Goal: Task Accomplishment & Management: Manage account settings

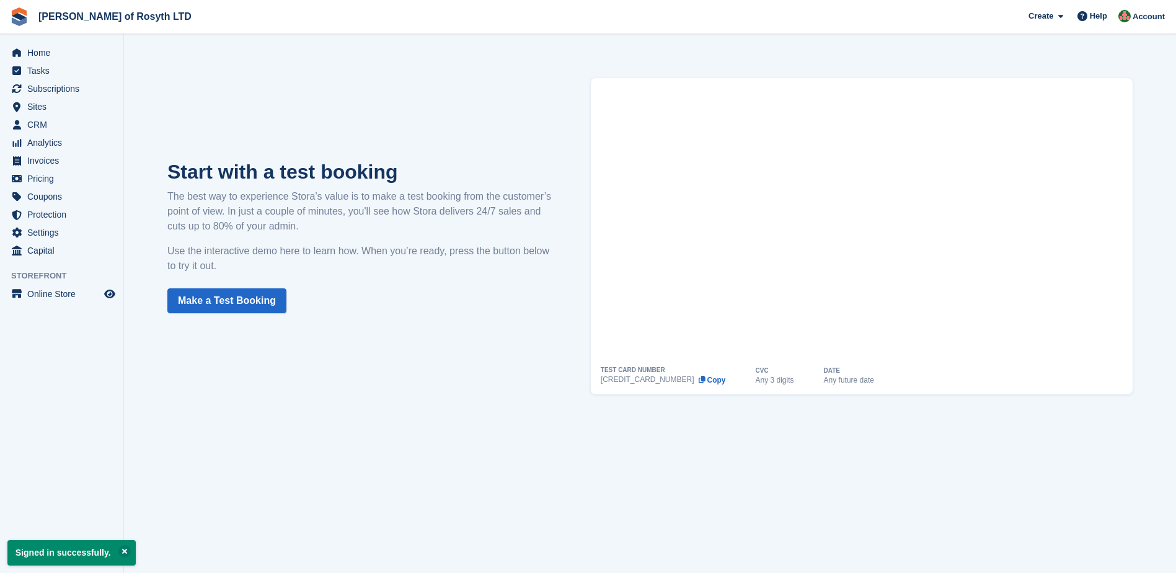
drag, startPoint x: 424, startPoint y: 310, endPoint x: 438, endPoint y: 270, distance: 43.0
click at [427, 314] on div "Start with a test booking The best way to experience Stora’s value is to make a…" at bounding box center [650, 236] width 1015 height 366
click at [420, 113] on div "Start with a test booking The best way to experience Stora’s value is to make a…" at bounding box center [650, 236] width 1015 height 366
click at [47, 86] on span "Subscriptions" at bounding box center [64, 88] width 74 height 17
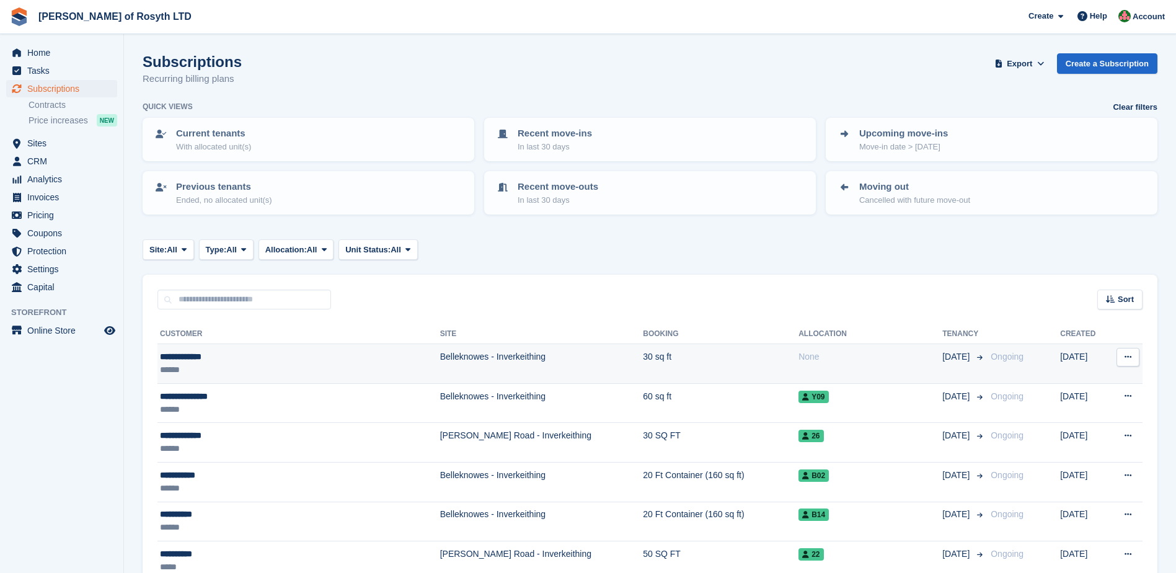
click at [440, 357] on td "Belleknowes - Inverkeithing" at bounding box center [541, 364] width 203 height 40
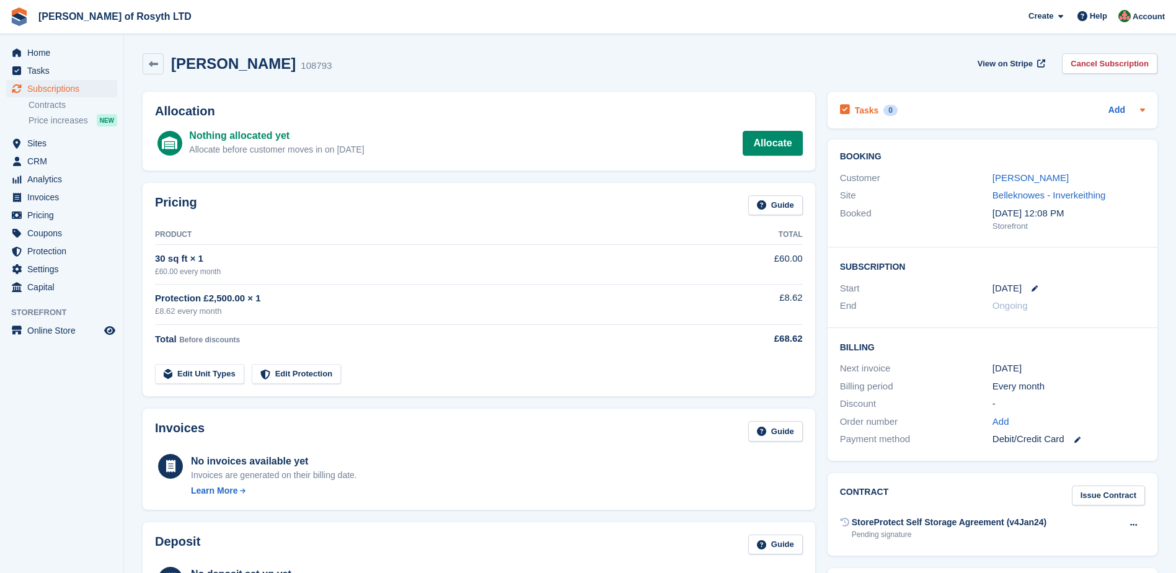
click at [1142, 111] on icon at bounding box center [1142, 110] width 5 height 3
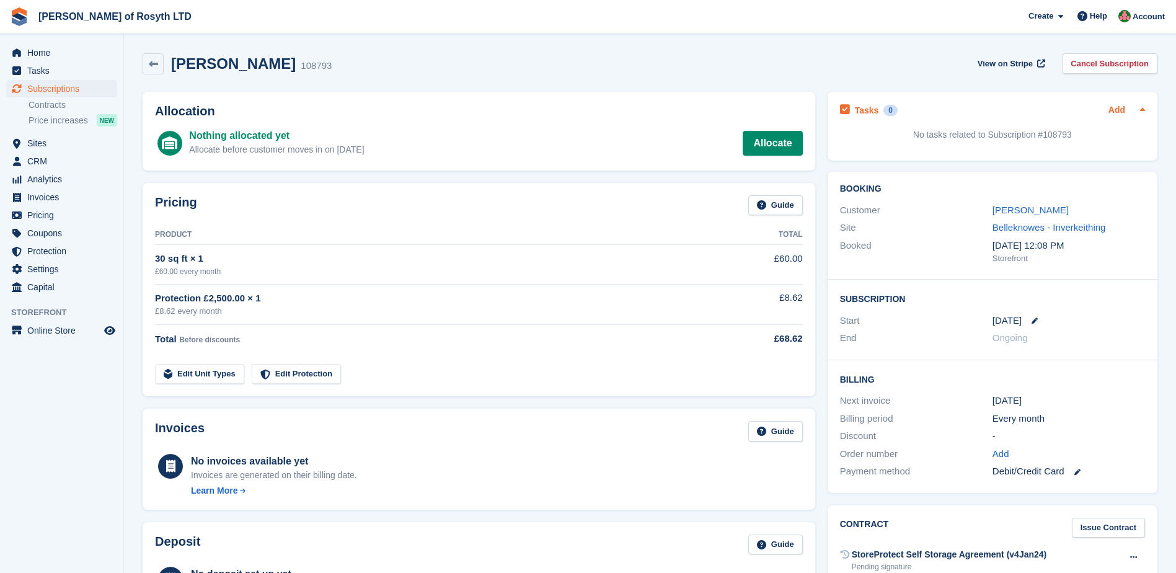
click at [1119, 111] on link "Add" at bounding box center [1117, 111] width 17 height 14
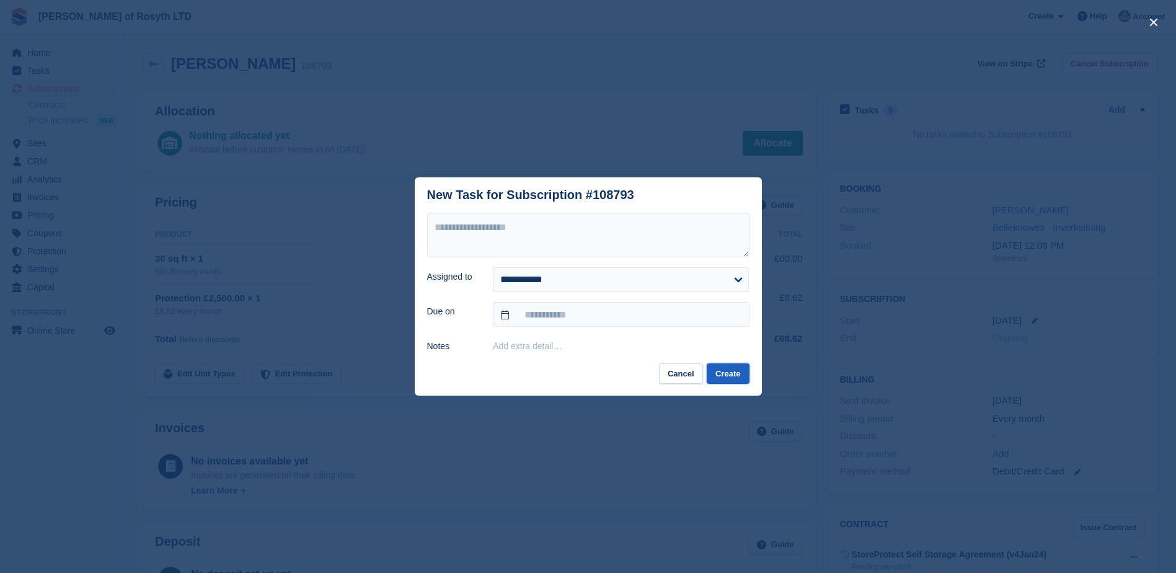
click at [732, 375] on button "Create" at bounding box center [728, 373] width 42 height 20
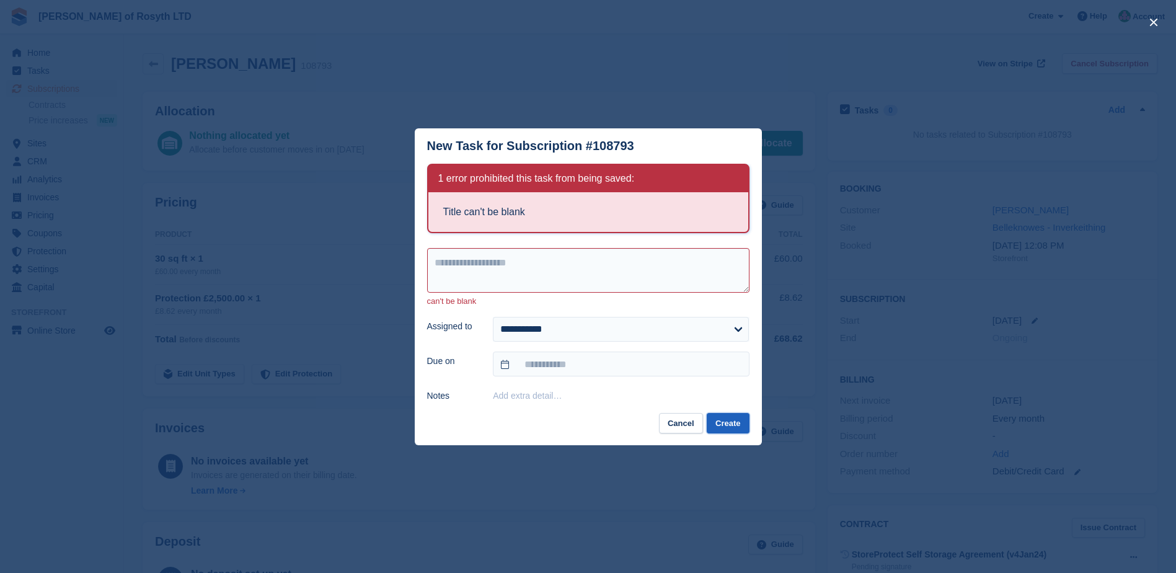
click at [726, 422] on button "Create" at bounding box center [728, 423] width 42 height 20
click at [687, 430] on button "Cancel" at bounding box center [681, 423] width 44 height 20
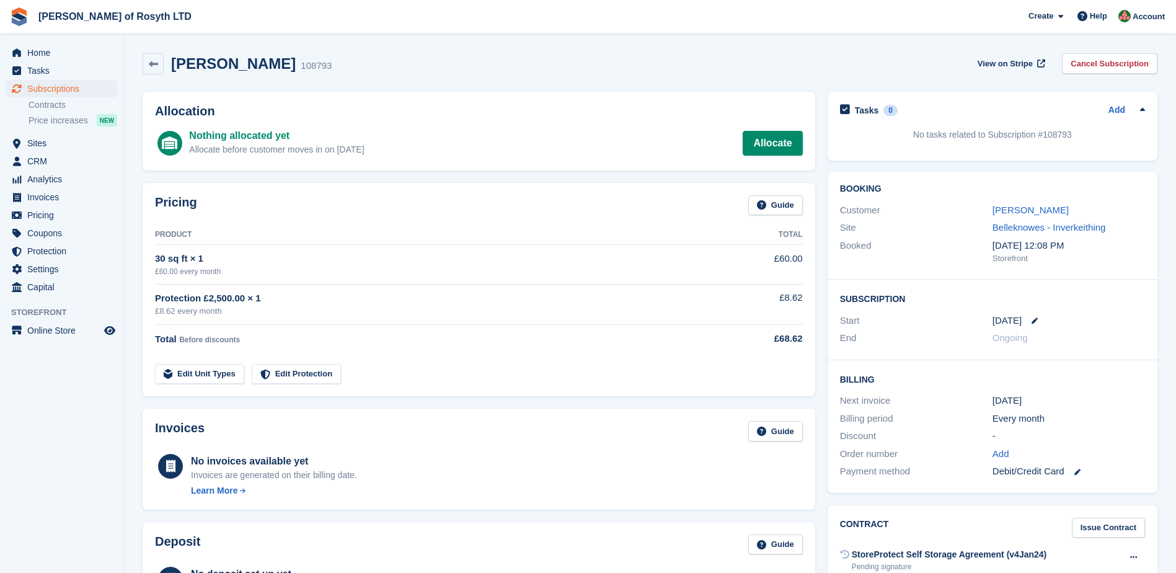
click at [898, 65] on div "sheri thomson 108793 View on Stripe Cancel Subscription" at bounding box center [650, 63] width 1015 height 21
click at [44, 55] on span "Home" at bounding box center [64, 52] width 74 height 17
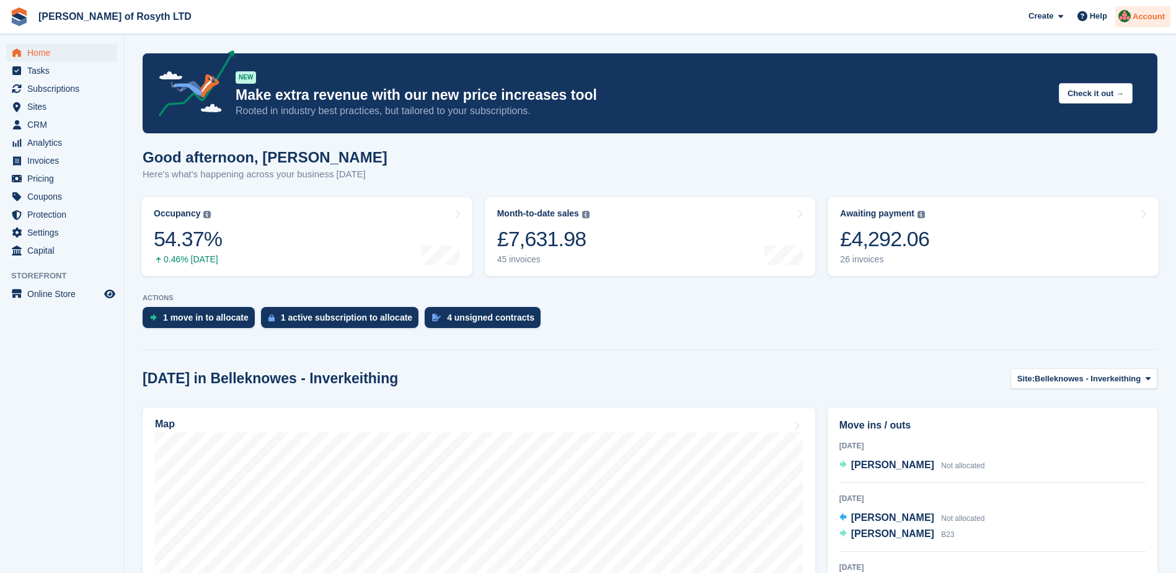
click at [1156, 18] on span "Account" at bounding box center [1149, 17] width 32 height 12
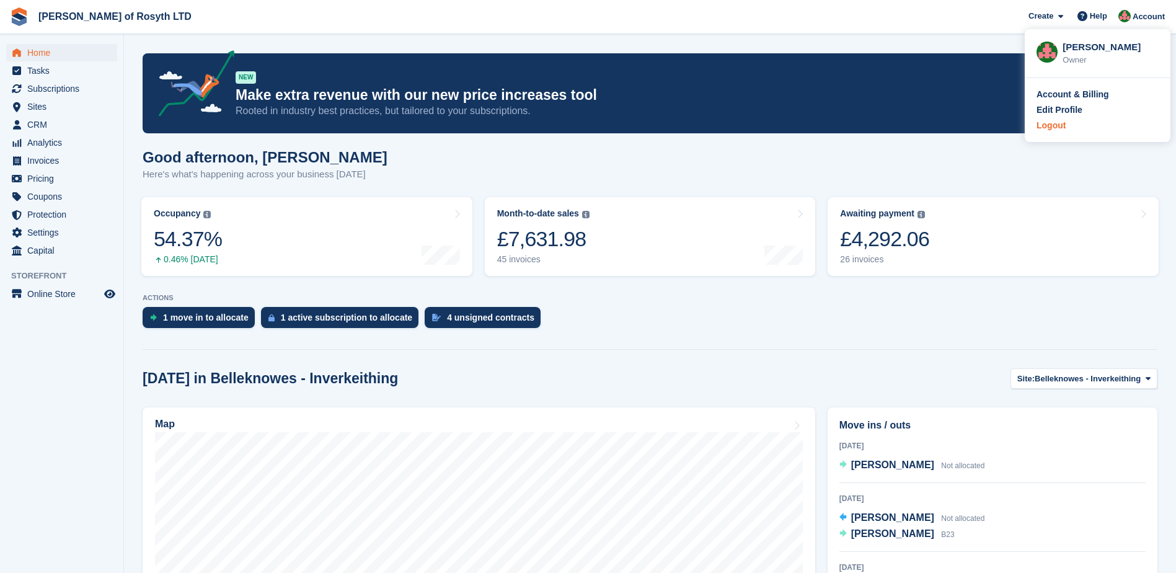
click at [1065, 125] on div "Logout" at bounding box center [1098, 125] width 122 height 13
